Goal: Find specific page/section: Find specific page/section

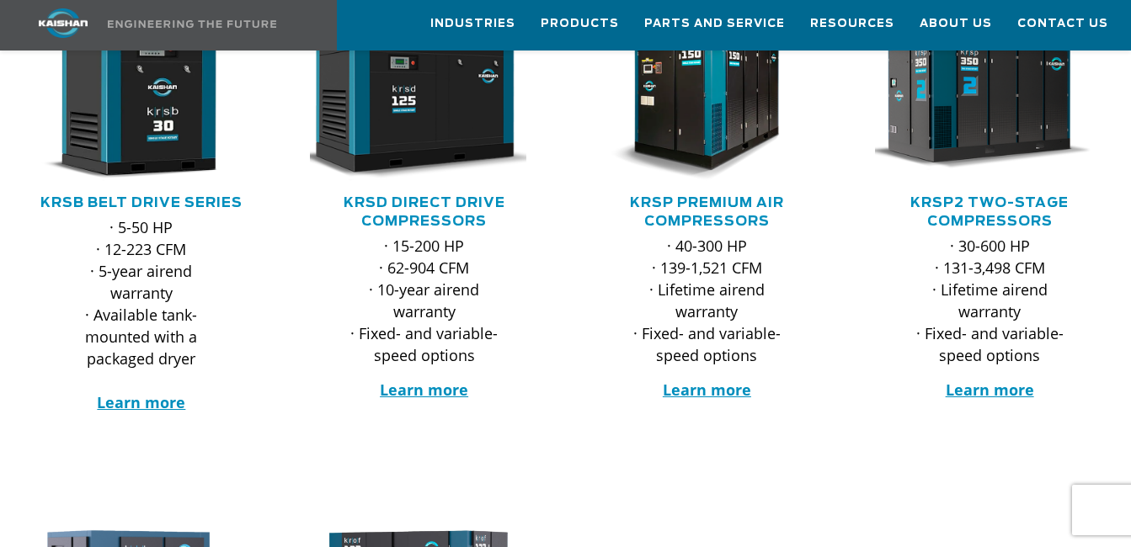
scroll to position [337, 0]
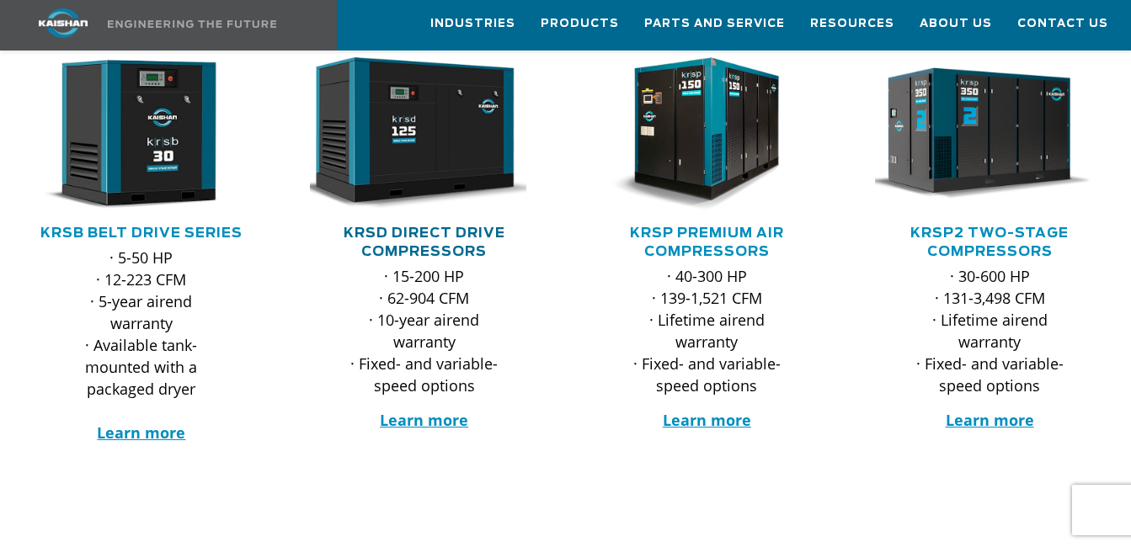
click at [459, 227] on link "KRSD Direct Drive Compressors" at bounding box center [425, 243] width 162 height 32
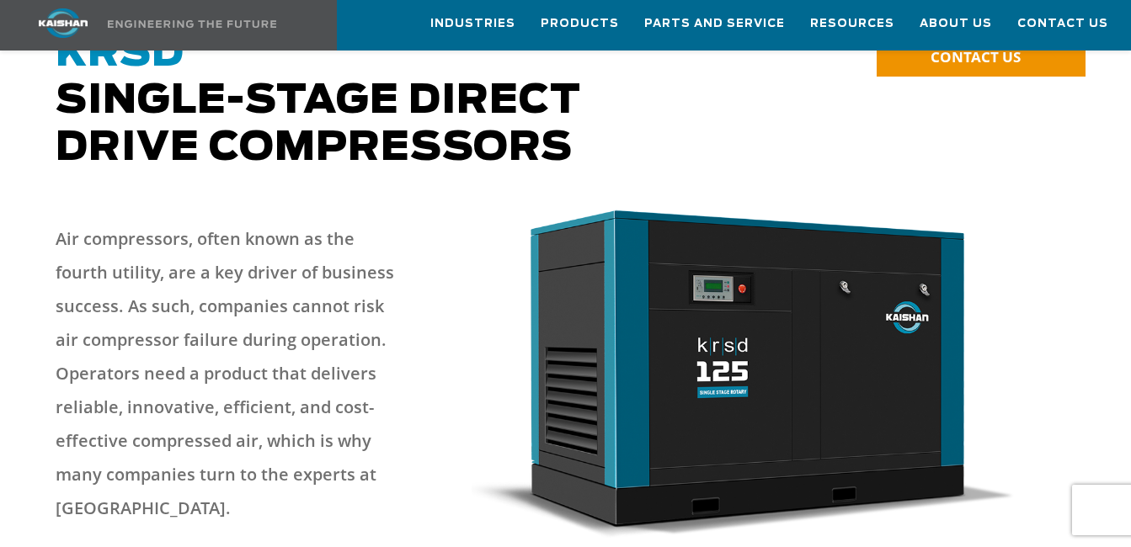
scroll to position [84, 0]
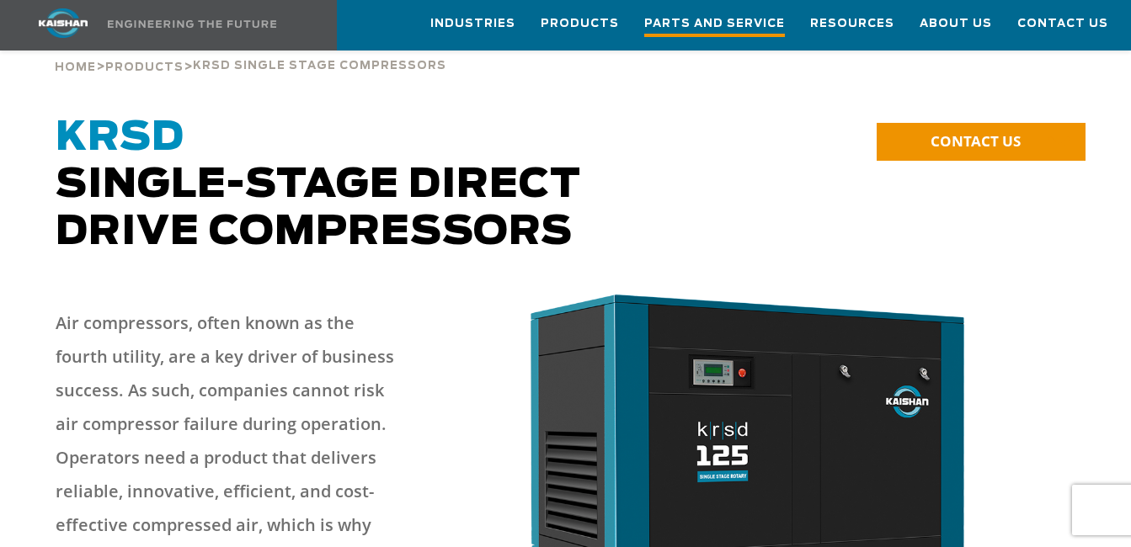
click at [723, 30] on span "Parts and Service" at bounding box center [714, 25] width 141 height 23
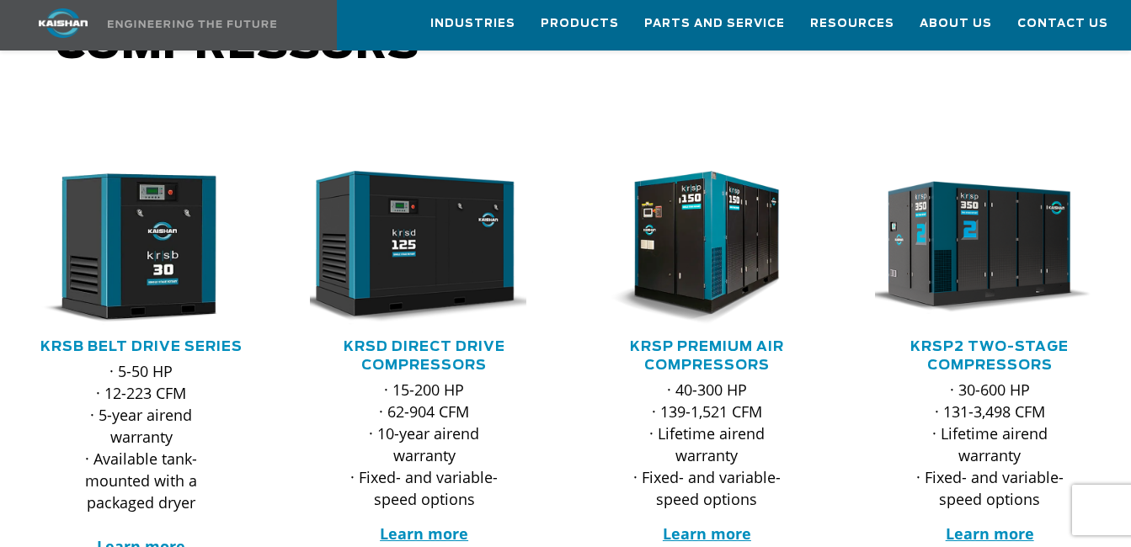
scroll to position [253, 0]
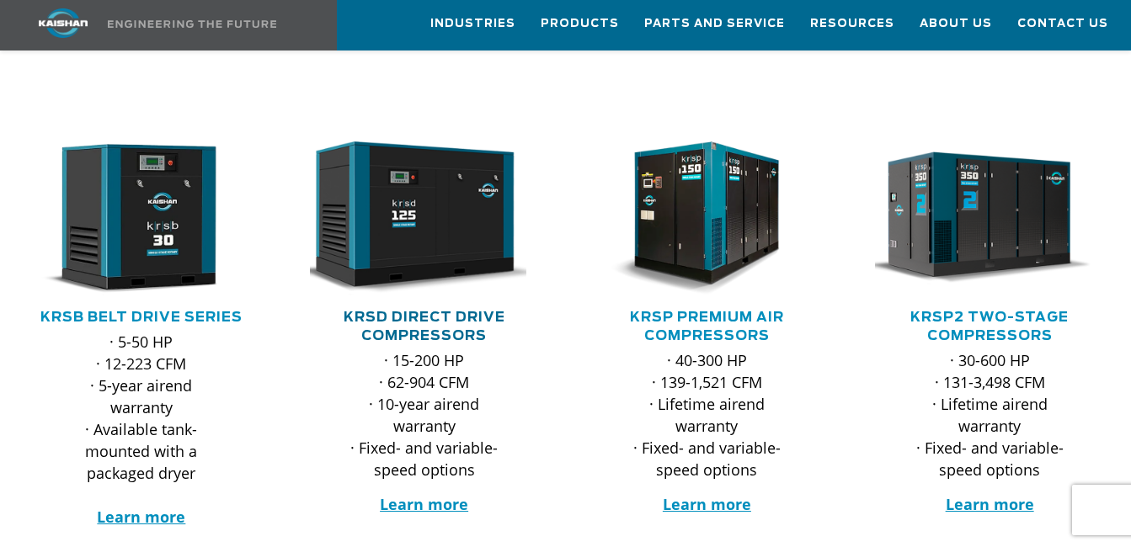
click at [443, 311] on link "KRSD Direct Drive Compressors" at bounding box center [425, 327] width 162 height 32
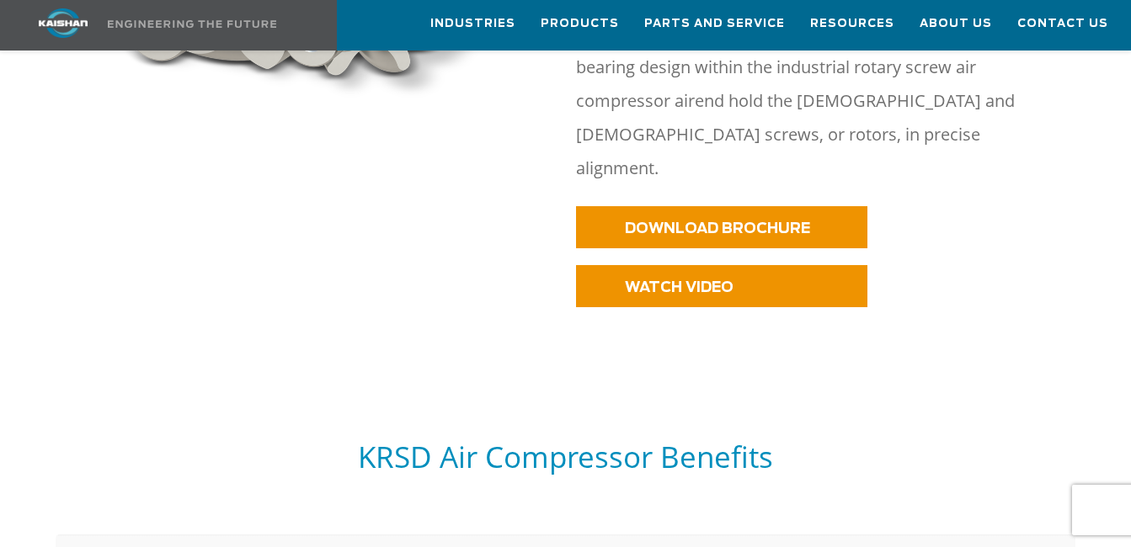
scroll to position [1011, 0]
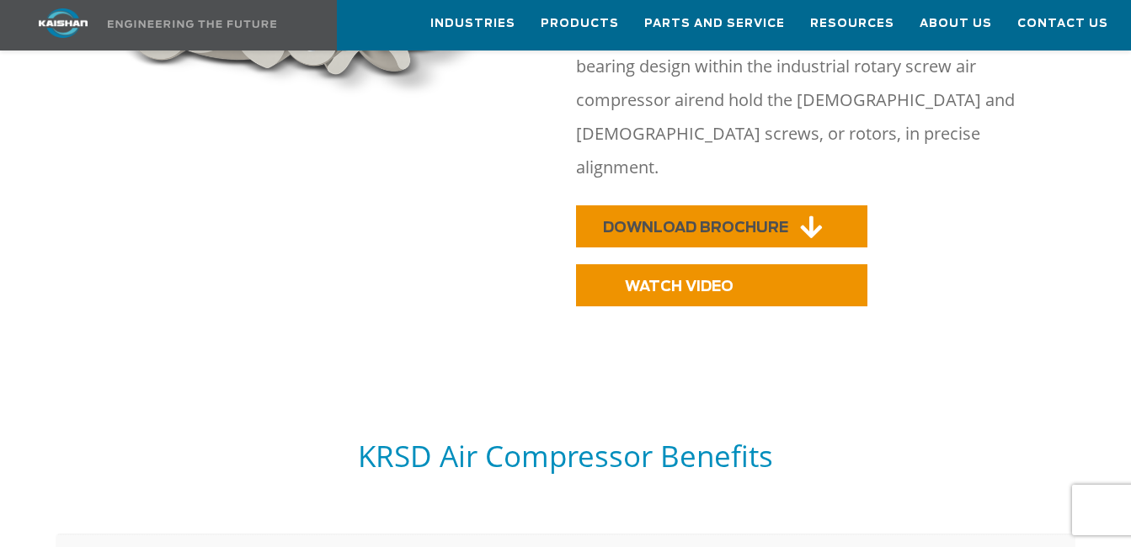
click at [658, 205] on link "DOWNLOAD BROCHURE" at bounding box center [721, 226] width 291 height 42
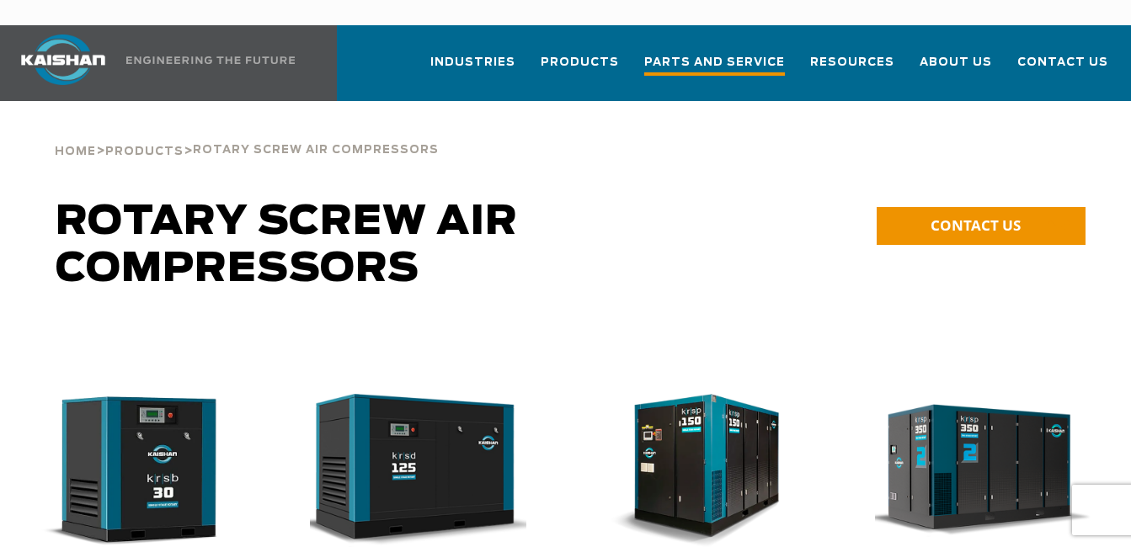
click at [718, 53] on span "Parts and Service" at bounding box center [714, 64] width 141 height 23
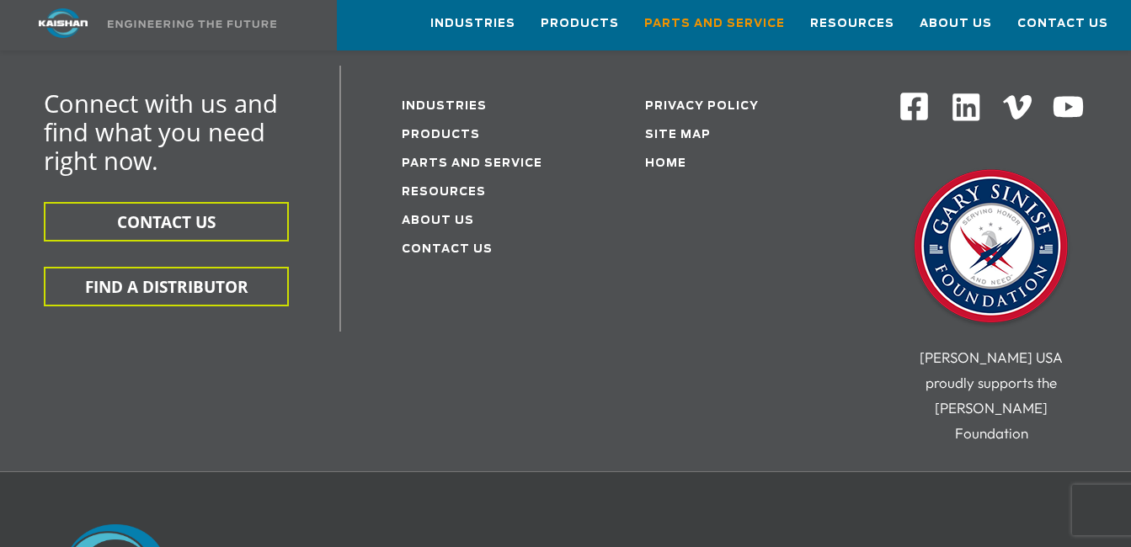
scroll to position [2274, 0]
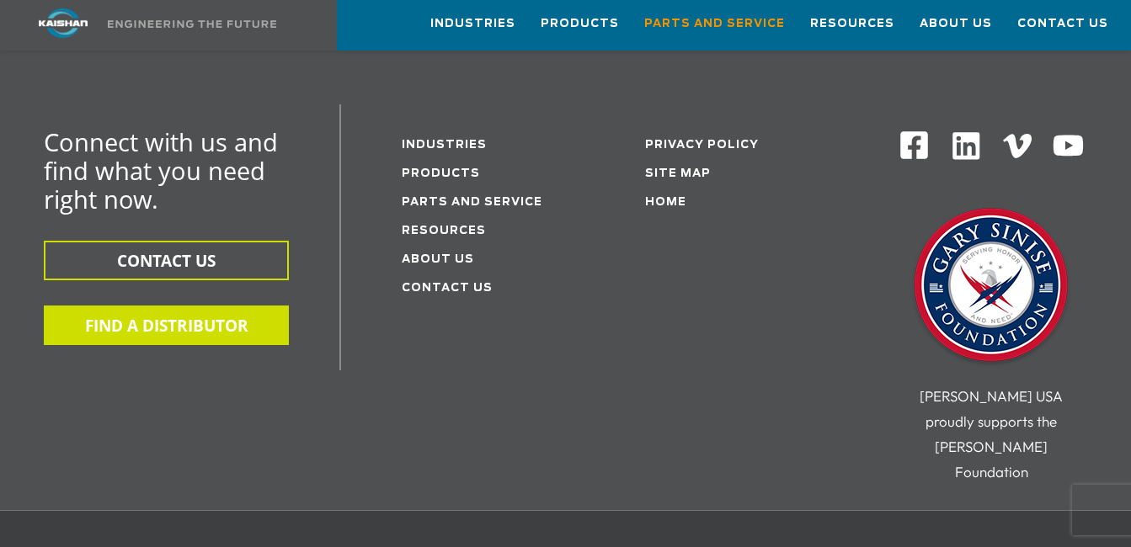
click at [227, 306] on button "FIND A DISTRIBUTOR" at bounding box center [166, 326] width 245 height 40
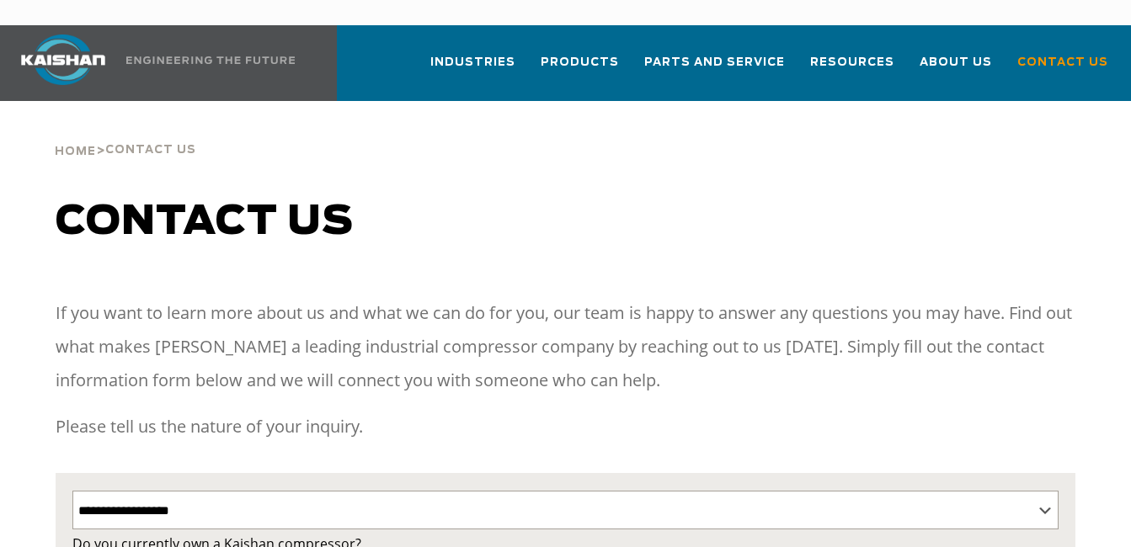
select select "**********"
